Goal: Register for event/course

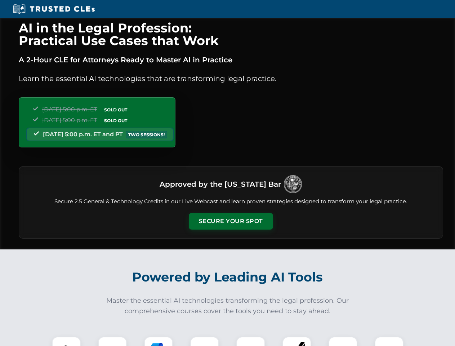
click at [230, 221] on button "Secure Your Spot" at bounding box center [231, 221] width 84 height 17
click at [66, 341] on img at bounding box center [66, 350] width 21 height 21
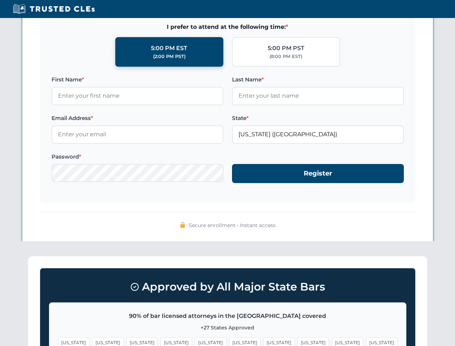
click at [263, 341] on span "[US_STATE]" at bounding box center [278, 342] width 31 height 10
click at [332, 341] on span "[US_STATE]" at bounding box center [347, 342] width 31 height 10
